Goal: Transaction & Acquisition: Book appointment/travel/reservation

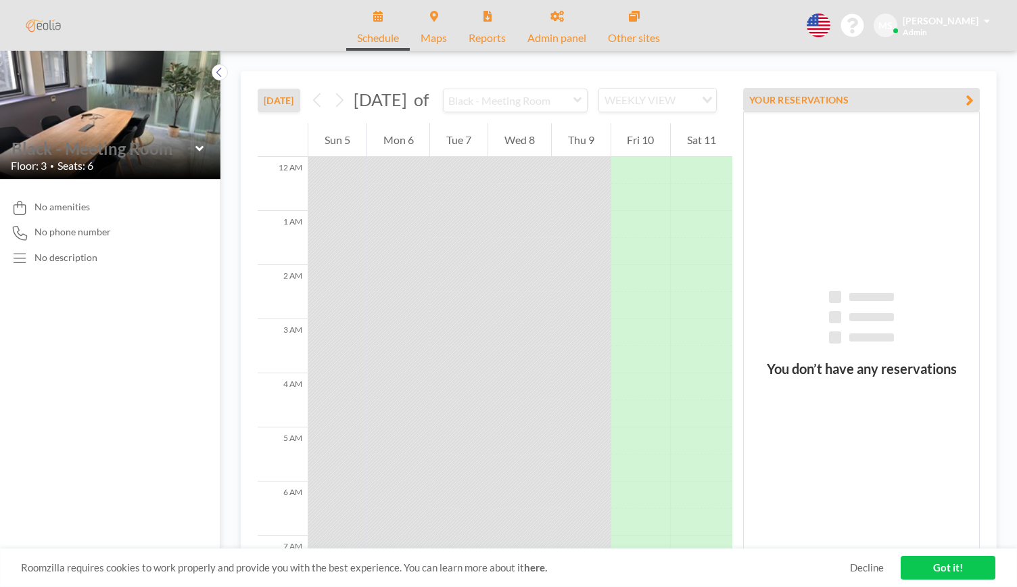
click at [118, 153] on input "text" at bounding box center [103, 149] width 184 height 20
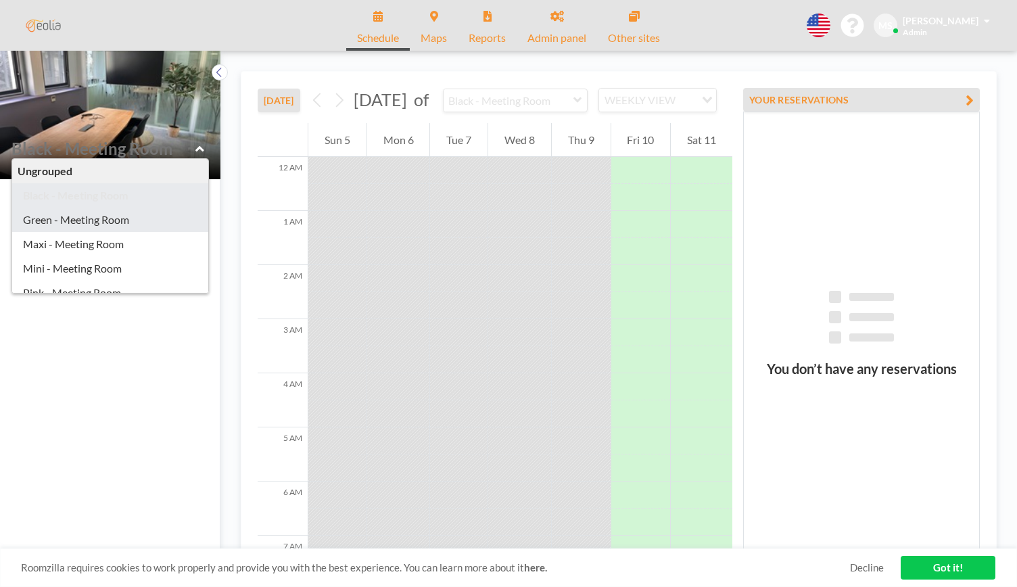
scroll to position [18, 0]
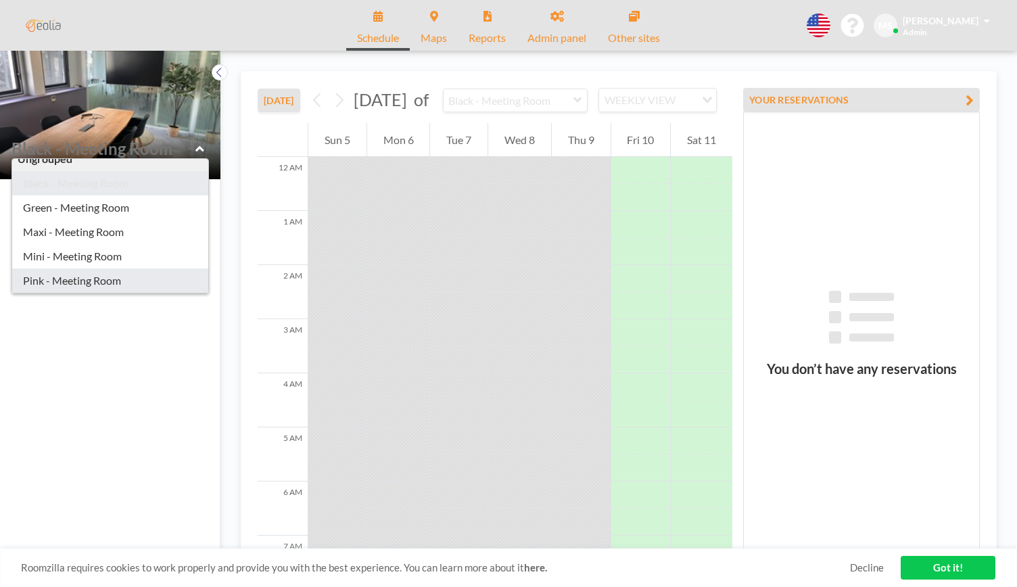
type input "Pink - Meeting Room"
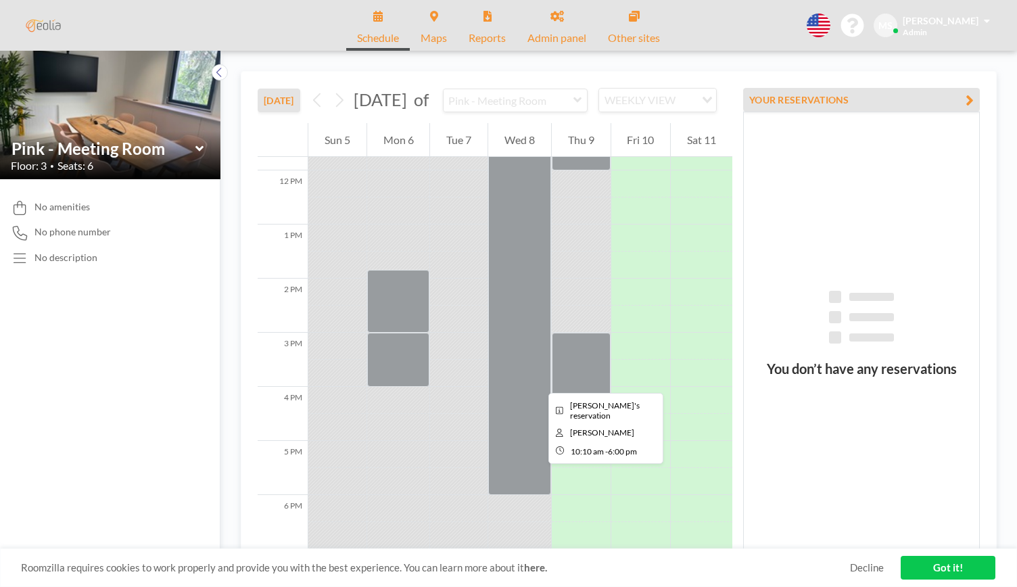
scroll to position [641, 0]
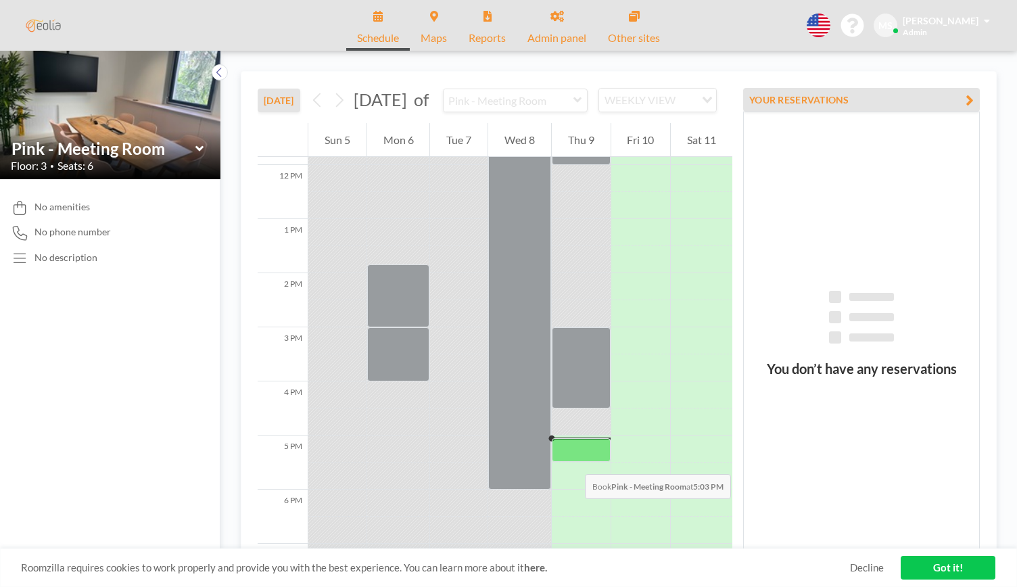
click at [571, 460] on div at bounding box center [581, 450] width 59 height 24
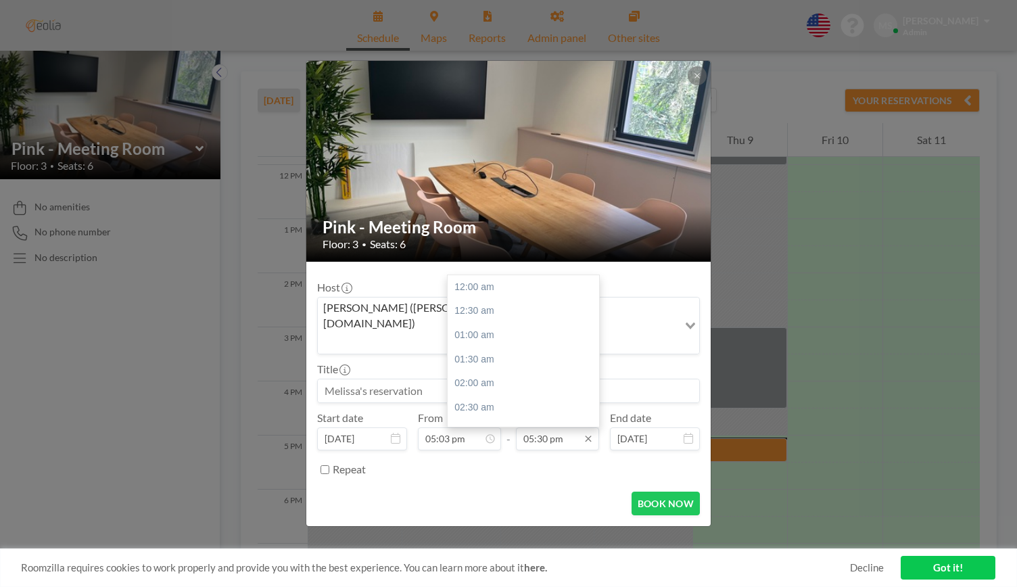
click at [576, 428] on input "05:30 pm" at bounding box center [557, 438] width 83 height 23
click at [493, 275] on div "05:30 pm" at bounding box center [526, 287] width 158 height 24
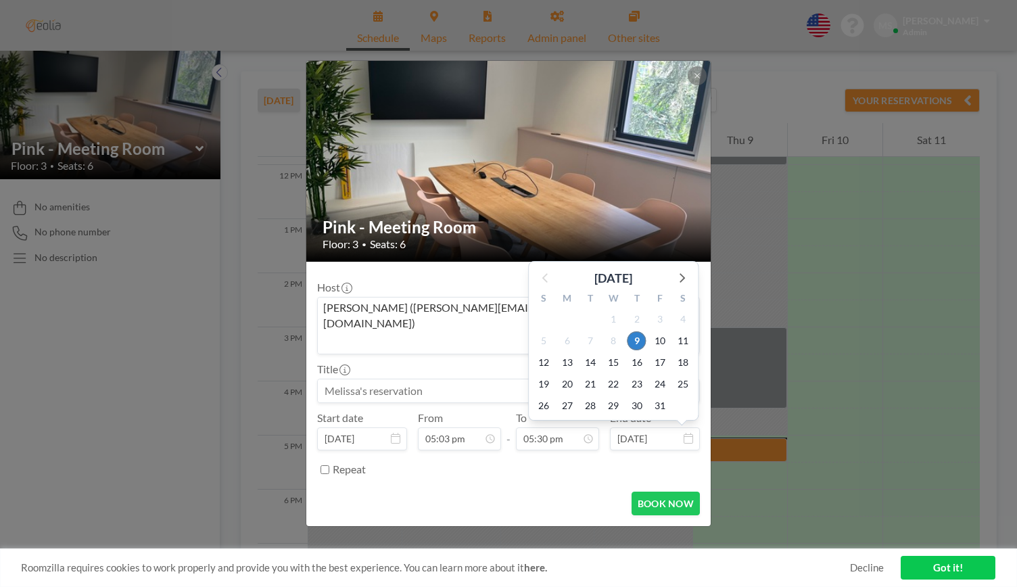
click at [643, 427] on input "[DATE]" at bounding box center [655, 438] width 90 height 23
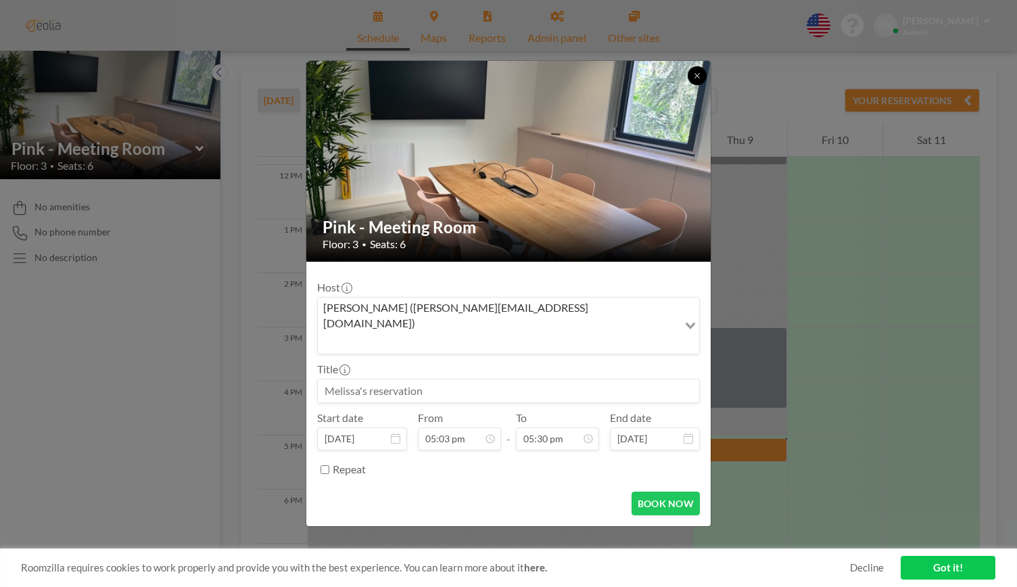
click at [697, 78] on icon at bounding box center [696, 75] width 5 height 5
